Goal: Transaction & Acquisition: Purchase product/service

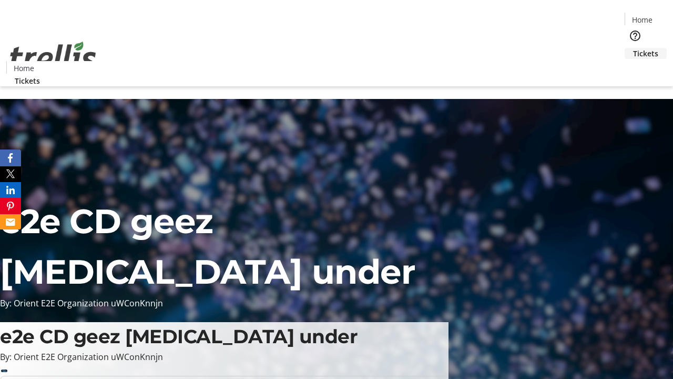
click at [633, 48] on span "Tickets" at bounding box center [645, 53] width 25 height 11
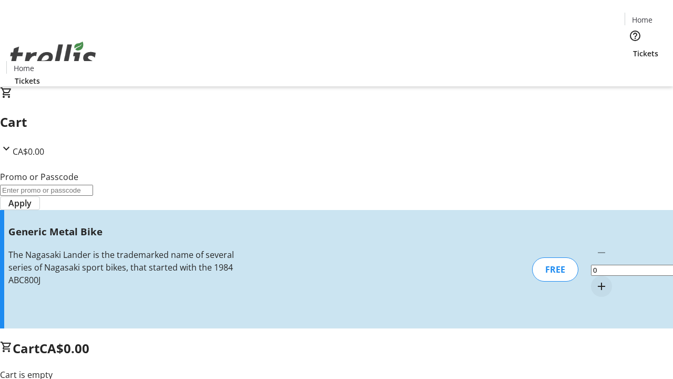
click at [596, 280] on mat-icon "Increment by one" at bounding box center [602, 286] width 13 height 13
type input "1"
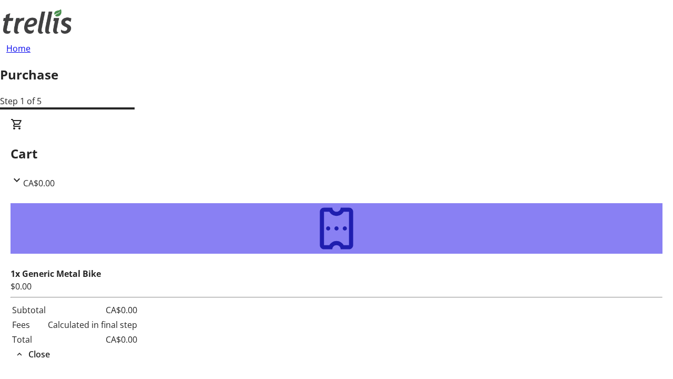
type input "[PERSON_NAME][EMAIL_ADDRESS][DOMAIN_NAME]"
type input "[PERSON_NAME]"
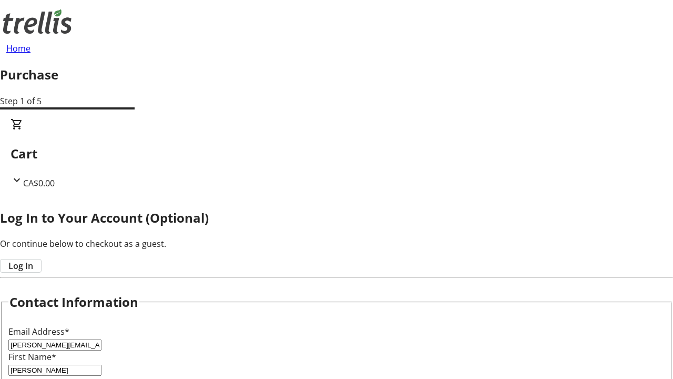
type input "[PERSON_NAME]"
